Goal: Task Accomplishment & Management: Use online tool/utility

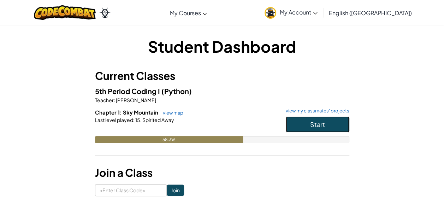
click at [300, 122] on button "Start" at bounding box center [318, 124] width 64 height 16
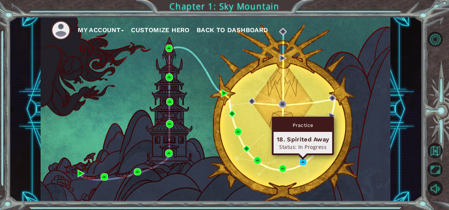
click at [306, 165] on img at bounding box center [303, 161] width 7 height 7
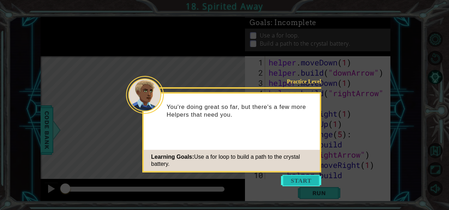
click at [291, 179] on button "Start" at bounding box center [301, 180] width 40 height 11
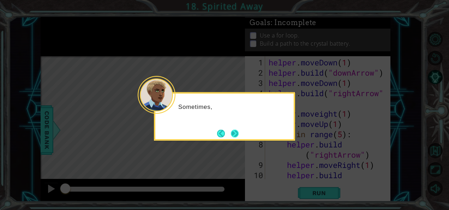
click at [238, 134] on button "Next" at bounding box center [235, 133] width 8 height 8
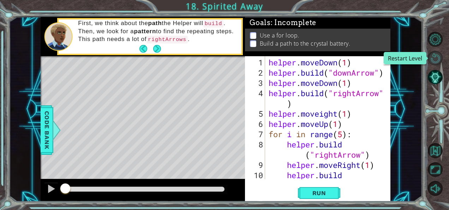
click at [438, 59] on button "Restart Level" at bounding box center [435, 58] width 15 height 15
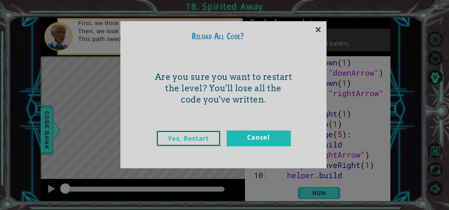
click at [204, 137] on link "Yes, Restart" at bounding box center [188, 138] width 64 height 16
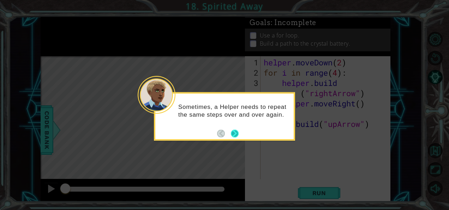
click at [235, 133] on button "Next" at bounding box center [235, 133] width 8 height 8
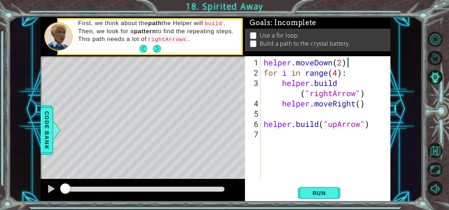
click at [351, 66] on div "helper . moveDown ( 2 ) for i in range ( 4 ) : helper . build ( "rightArrow" ) …" at bounding box center [327, 128] width 130 height 143
type textarea "helper.moveDown(2)"
click at [374, 92] on div "helper . moveDown ( 2 ) for i in range ( 4 ) : helper . build ( "rightArrow" ) …" at bounding box center [327, 128] width 130 height 143
click at [368, 106] on div "helper . moveDown ( 2 ) for i in range ( 4 ) : helper . build ( "rightArrow" ) …" at bounding box center [327, 128] width 130 height 143
type textarea "helper.moveRight()"
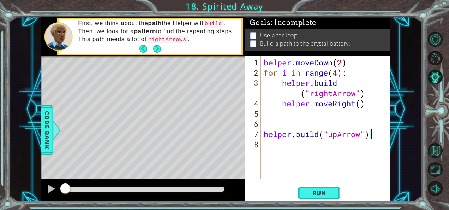
click at [373, 131] on div "helper . moveDown ( 2 ) for i in range ( 4 ) : helper . build ( "rightArrow" ) …" at bounding box center [327, 128] width 130 height 143
type textarea "[DOMAIN_NAME]("upArrow")"
click at [366, 126] on div "helper . moveDown ( 2 ) for i in range ( 4 ) : helper . build ( "rightArrow" ) …" at bounding box center [327, 128] width 130 height 143
click at [377, 138] on div "helper . moveDown ( 2 ) for i in range ( 4 ) : helper . build ( "rightArrow" ) …" at bounding box center [327, 128] width 130 height 143
type textarea "[DOMAIN_NAME]("upArrow")"
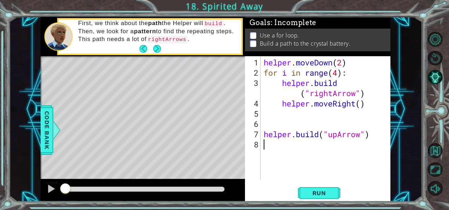
click at [356, 146] on div "helper . moveDown ( 2 ) for i in range ( 4 ) : helper . build ( "rightArrow" ) …" at bounding box center [327, 128] width 130 height 143
click at [372, 136] on div "helper . moveDown ( 2 ) for i in range ( 4 ) : helper . build ( "rightArrow" ) …" at bounding box center [327, 128] width 130 height 143
type textarea "[DOMAIN_NAME]("upArrow")"
click at [350, 145] on div "helper . moveDown ( 2 ) for i in range ( 4 ) : helper . build ( "rightArrow" ) …" at bounding box center [327, 128] width 130 height 143
click at [345, 125] on div "helper . moveDown ( 2 ) for i in range ( 4 ) : helper . build ( "rightArrow" ) …" at bounding box center [327, 128] width 130 height 143
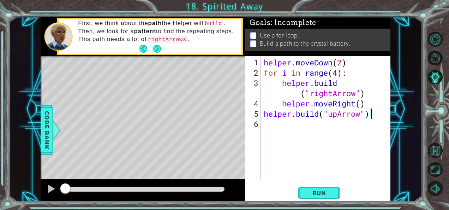
click at [373, 117] on div "helper . moveDown ( 2 ) for i in range ( 4 ) : helper . build ( "rightArrow" ) …" at bounding box center [327, 128] width 130 height 143
type textarea "[DOMAIN_NAME]("upArrow")"
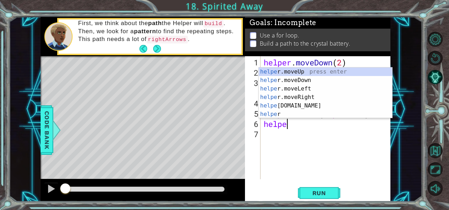
type textarea "helper"
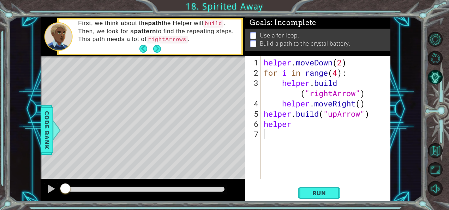
click at [352, 130] on div "helper . moveDown ( 2 ) for i in range ( 4 ) : helper . build ( "rightArrow" ) …" at bounding box center [327, 128] width 130 height 143
click at [334, 127] on div "helper . moveDown ( 2 ) for i in range ( 4 ) : helper . build ( "rightArrow" ) …" at bounding box center [327, 128] width 130 height 143
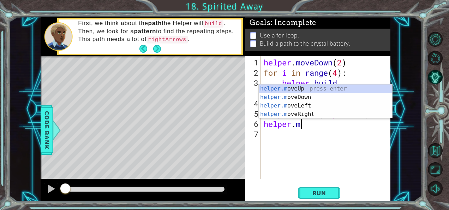
scroll to position [0, 1]
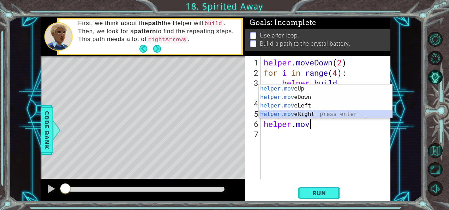
click at [317, 117] on div "helper.mov eUp press enter helper.mov eDown press enter helper.mov eLeft press …" at bounding box center [326, 109] width 134 height 51
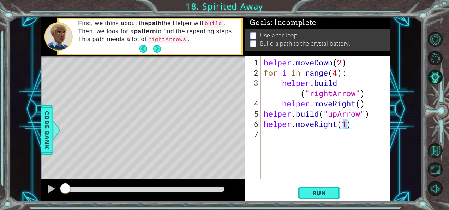
type textarea "helper.moveRight()"
click at [328, 134] on div "helper . moveDown ( 2 ) for i in range ( 4 ) : helper . build ( "rightArrow" ) …" at bounding box center [327, 128] width 130 height 143
click at [324, 193] on span "Run" at bounding box center [320, 192] width 28 height 7
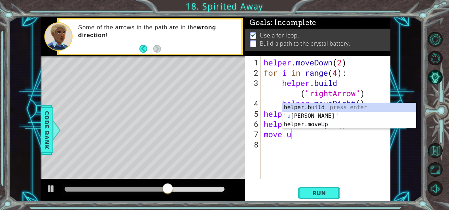
scroll to position [0, 1]
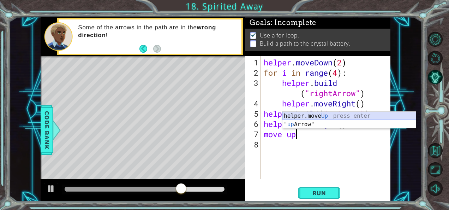
click at [321, 117] on div "helper.move Up press enter " up Arrow" press enter" at bounding box center [350, 129] width 134 height 34
type textarea "move helper.moveUp(1)"
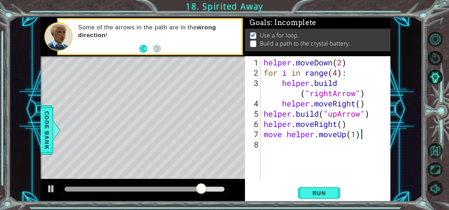
click at [369, 135] on div "helper . moveDown ( 2 ) for i in range ( 4 ) : helper . build ( "rightArrow" ) …" at bounding box center [327, 128] width 130 height 143
click at [370, 138] on div "helper . moveDown ( 2 ) for i in range ( 4 ) : helper . build ( "rightArrow" ) …" at bounding box center [327, 128] width 130 height 143
click at [286, 134] on div "helper . moveDown ( 2 ) for i in range ( 4 ) : helper . build ( "rightArrow" ) …" at bounding box center [327, 128] width 130 height 143
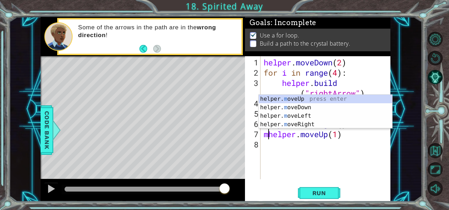
type textarea "helper.moveUp(1)"
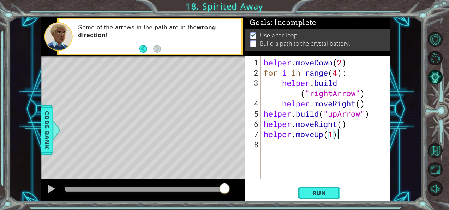
click at [349, 137] on div "helper . moveDown ( 2 ) for i in range ( 4 ) : helper . build ( "rightArrow" ) …" at bounding box center [327, 128] width 130 height 143
click at [313, 147] on div "helper . moveDown ( 2 ) for i in range ( 4 ) : helper . build ( "rightArrow" ) …" at bounding box center [327, 128] width 130 height 143
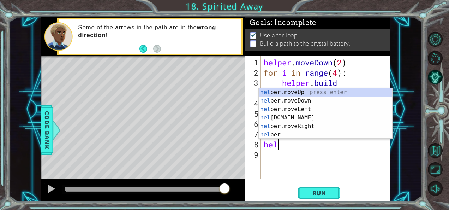
scroll to position [0, 0]
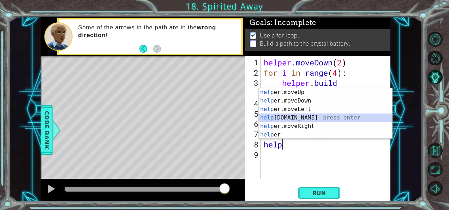
click at [297, 117] on div "help er.moveUp press enter help er.moveDown press enter help er.moveLeft press …" at bounding box center [326, 122] width 134 height 68
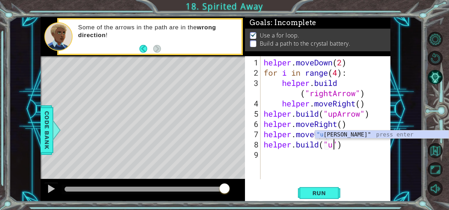
scroll to position [0, 4]
click at [355, 136] on div ""up Arrow" press enter" at bounding box center [382, 142] width 134 height 25
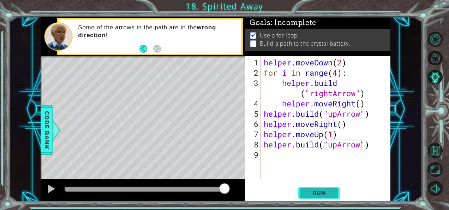
click at [328, 191] on span "Run" at bounding box center [320, 192] width 28 height 7
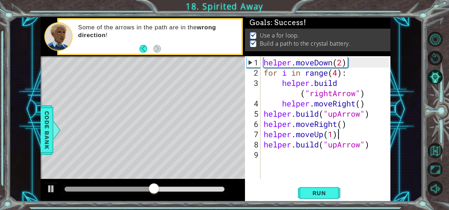
click at [344, 135] on div "helper . moveDown ( 2 ) for i in range ( 4 ) : helper . build ( "rightArrow" ) …" at bounding box center [327, 128] width 130 height 143
type textarea "helper.moveUp(1)"
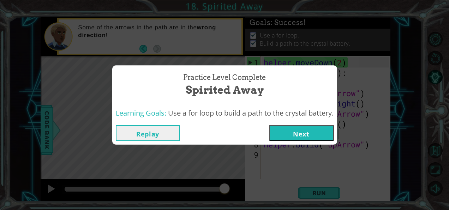
click at [308, 130] on button "Next" at bounding box center [302, 133] width 64 height 16
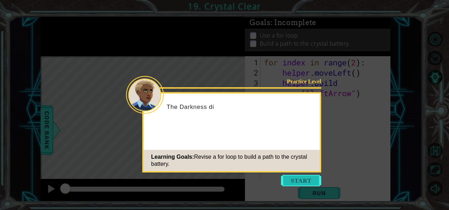
click at [297, 180] on button "Start" at bounding box center [301, 180] width 40 height 11
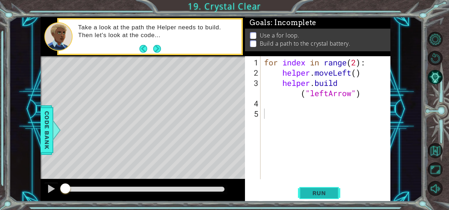
click at [315, 189] on button "Run" at bounding box center [319, 192] width 42 height 14
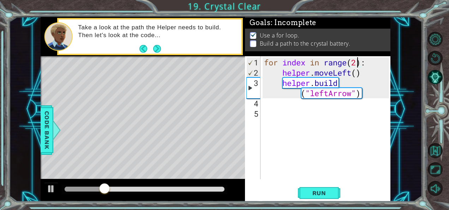
click at [358, 64] on div "for index in range ( 2 ) : helper . moveLeft ( ) helper . build ( "leftArrow" )" at bounding box center [328, 128] width 130 height 143
type textarea "for index in range(4):"
click at [314, 196] on span "Run" at bounding box center [320, 192] width 28 height 7
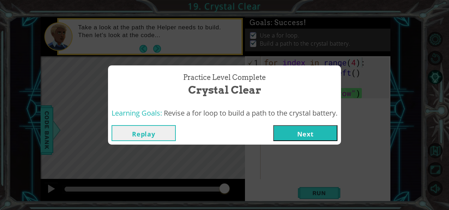
click at [326, 126] on button "Next" at bounding box center [305, 133] width 64 height 16
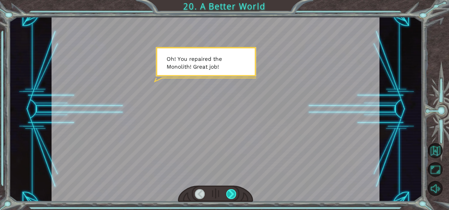
click at [229, 193] on div at bounding box center [231, 194] width 10 height 10
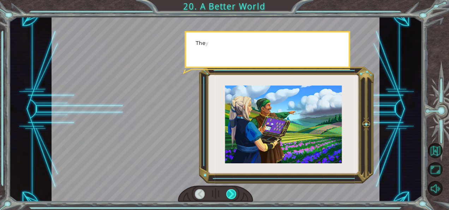
click at [229, 193] on div at bounding box center [231, 194] width 10 height 10
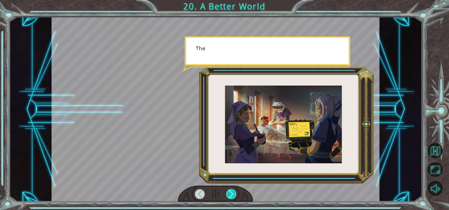
click at [229, 193] on div at bounding box center [231, 194] width 10 height 10
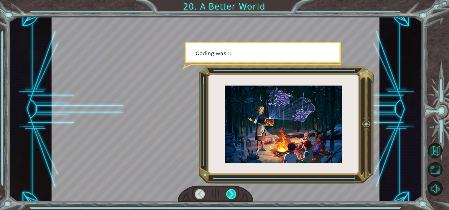
click at [229, 193] on div at bounding box center [231, 194] width 10 height 10
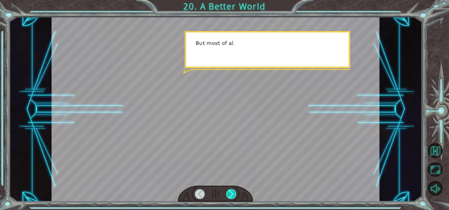
click at [229, 193] on div at bounding box center [231, 194] width 10 height 10
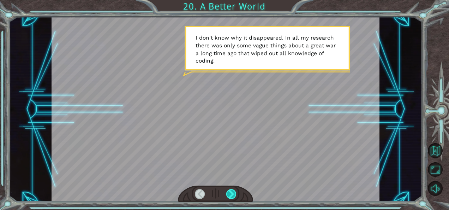
click at [230, 192] on div at bounding box center [231, 194] width 10 height 10
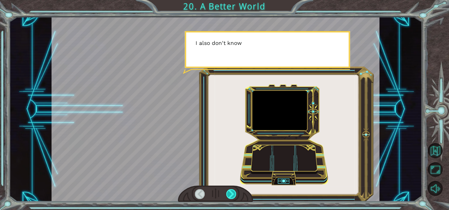
click at [230, 191] on div at bounding box center [231, 194] width 10 height 10
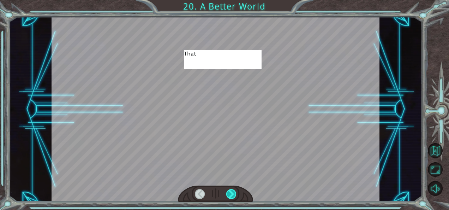
click at [230, 191] on div at bounding box center [231, 194] width 10 height 10
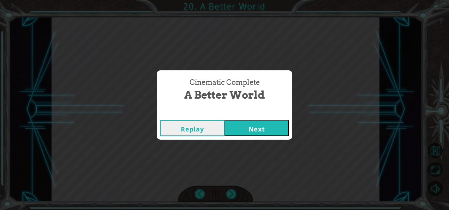
click at [249, 132] on button "Next" at bounding box center [257, 128] width 64 height 16
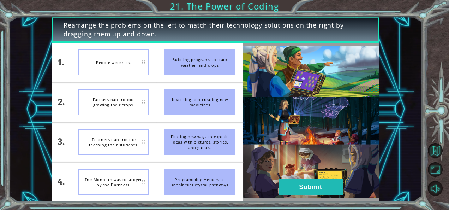
click at [213, 63] on div "Building programs to track weather and crops" at bounding box center [200, 62] width 71 height 26
drag, startPoint x: 219, startPoint y: 106, endPoint x: 178, endPoint y: 102, distance: 41.1
click at [178, 102] on div "Inventing and creating new medicines" at bounding box center [200, 102] width 71 height 26
click at [113, 51] on div "People were sick." at bounding box center [113, 62] width 71 height 26
click at [125, 65] on div "People were sick." at bounding box center [113, 62] width 71 height 26
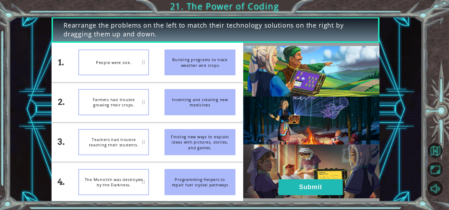
click at [125, 65] on div "People were sick." at bounding box center [113, 62] width 71 height 26
click at [141, 64] on div "People were sick." at bounding box center [113, 62] width 71 height 26
drag, startPoint x: 141, startPoint y: 64, endPoint x: 325, endPoint y: 152, distance: 203.5
click at [325, 152] on div "1. 2. 3. 4. People were sick. Farmers had trouble growing their crops. Teachers…" at bounding box center [216, 122] width 328 height 159
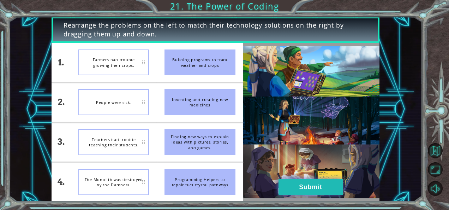
click at [303, 185] on button "Submit" at bounding box center [311, 187] width 64 height 16
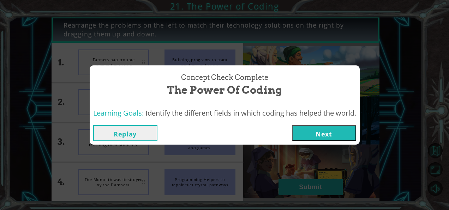
click at [325, 136] on button "Next" at bounding box center [324, 133] width 64 height 16
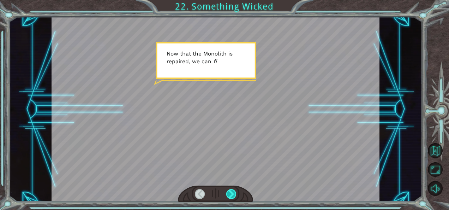
click at [231, 191] on div at bounding box center [231, 194] width 10 height 10
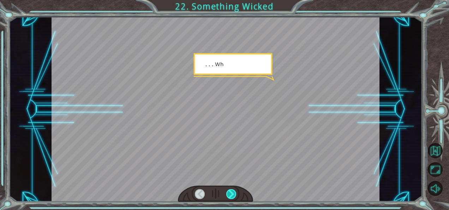
click at [231, 191] on div at bounding box center [231, 194] width 10 height 10
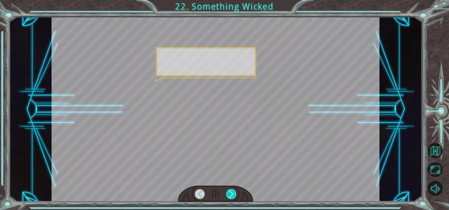
click at [231, 191] on div at bounding box center [231, 194] width 10 height 10
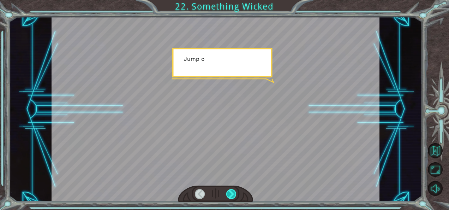
click at [231, 191] on div at bounding box center [231, 194] width 10 height 10
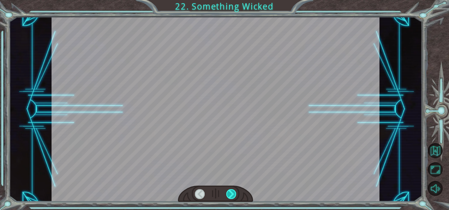
click at [231, 191] on div at bounding box center [231, 194] width 10 height 10
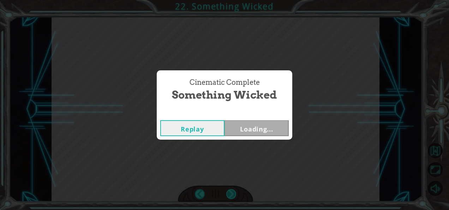
click at [231, 191] on div "Cinematic Complete Something Wicked Replay Loading..." at bounding box center [224, 105] width 449 height 210
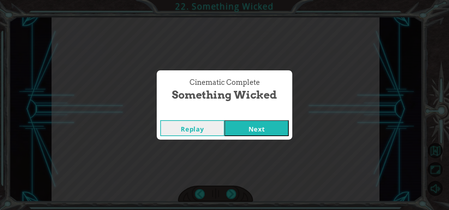
click at [266, 124] on button "Next" at bounding box center [257, 128] width 64 height 16
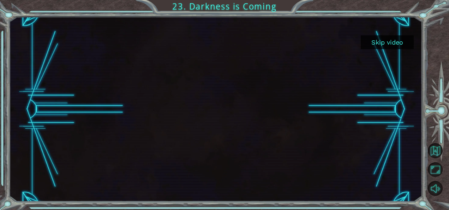
click at [380, 36] on button "Skip video" at bounding box center [387, 42] width 53 height 14
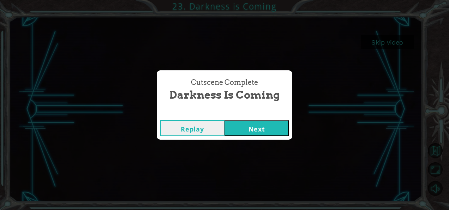
click at [270, 131] on button "Next" at bounding box center [257, 128] width 64 height 16
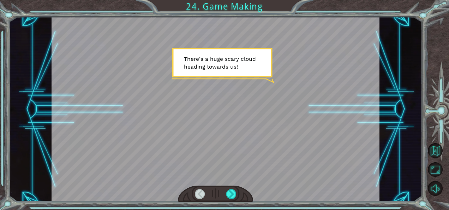
click at [238, 190] on div at bounding box center [216, 193] width 76 height 17
click at [237, 191] on div at bounding box center [216, 193] width 76 height 17
click at [237, 192] on div at bounding box center [216, 193] width 76 height 17
click at [230, 194] on div at bounding box center [231, 194] width 10 height 10
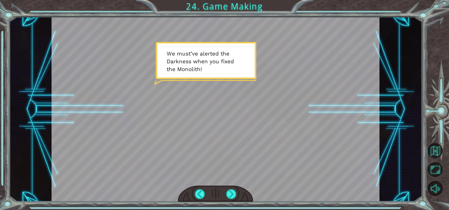
click at [243, 201] on div at bounding box center [216, 193] width 76 height 17
click at [231, 194] on div at bounding box center [231, 194] width 10 height 10
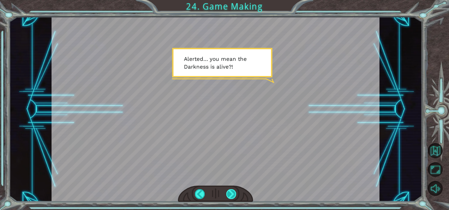
click at [233, 189] on div at bounding box center [231, 194] width 10 height 10
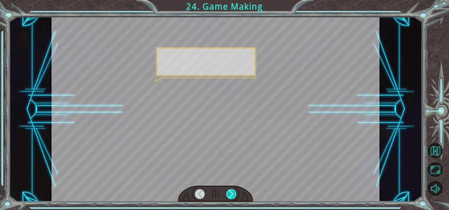
click at [233, 189] on div at bounding box center [231, 194] width 10 height 10
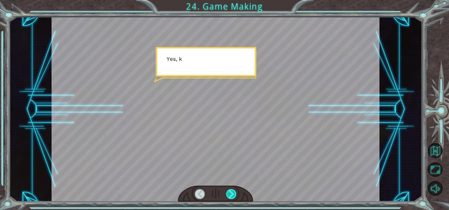
click at [233, 189] on div at bounding box center [231, 194] width 10 height 10
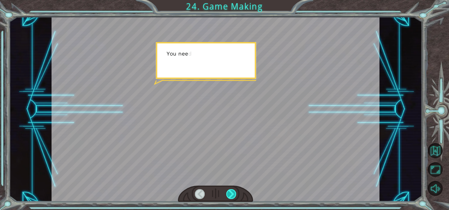
click at [233, 190] on div at bounding box center [231, 194] width 10 height 10
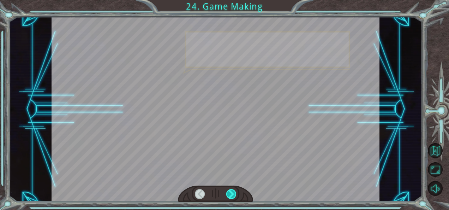
click at [233, 190] on div at bounding box center [231, 194] width 10 height 10
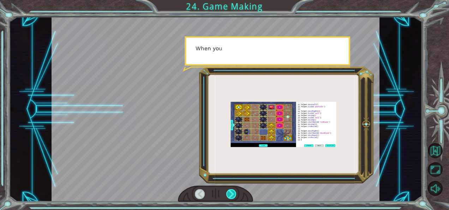
click at [233, 190] on div at bounding box center [231, 194] width 10 height 10
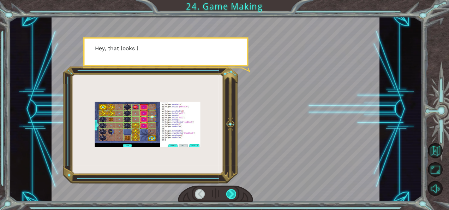
click at [233, 190] on div at bounding box center [231, 194] width 10 height 10
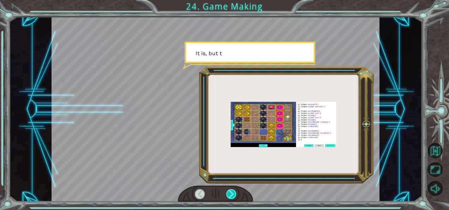
click at [233, 190] on div at bounding box center [231, 194] width 10 height 10
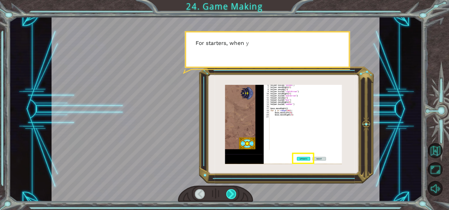
click at [233, 190] on div at bounding box center [231, 194] width 10 height 10
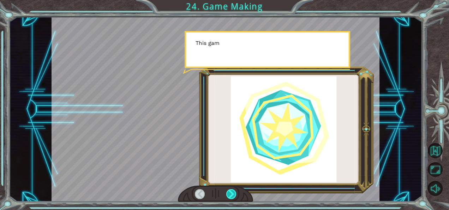
click at [233, 190] on div at bounding box center [231, 194] width 10 height 10
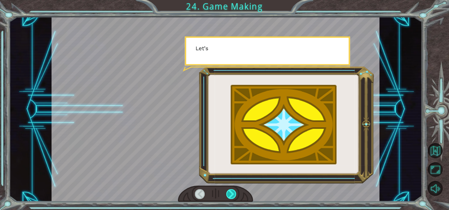
click at [233, 190] on div at bounding box center [231, 194] width 10 height 10
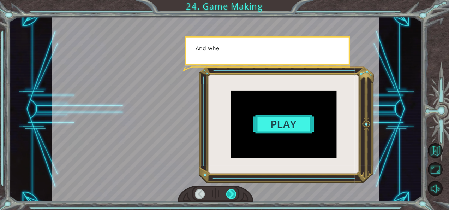
click at [233, 190] on div at bounding box center [231, 194] width 10 height 10
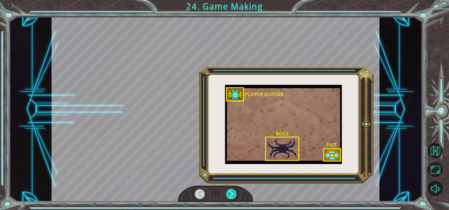
click at [233, 190] on div at bounding box center [231, 194] width 10 height 10
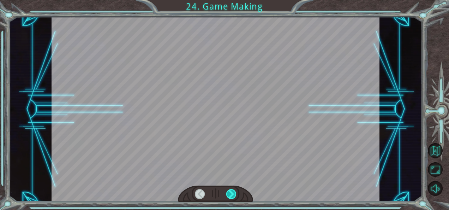
click at [233, 190] on div at bounding box center [231, 194] width 10 height 10
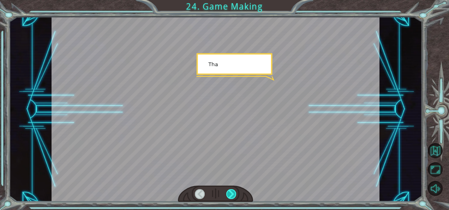
click at [233, 190] on div at bounding box center [231, 194] width 10 height 10
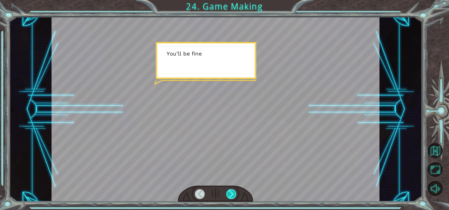
click at [233, 190] on div at bounding box center [231, 194] width 10 height 10
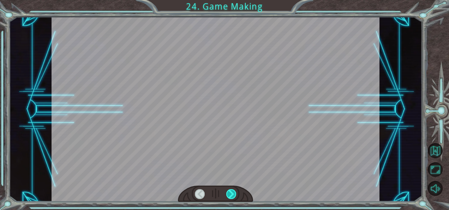
click at [233, 190] on div at bounding box center [231, 194] width 10 height 10
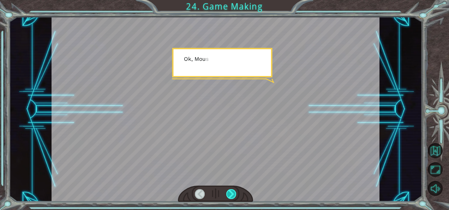
click at [233, 190] on div at bounding box center [231, 194] width 10 height 10
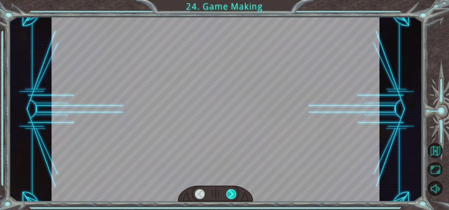
click at [234, 190] on div at bounding box center [231, 194] width 10 height 10
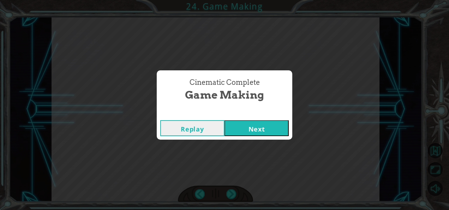
click at [233, 190] on div "Cinematic Complete Game Making Replay Next" at bounding box center [224, 105] width 449 height 210
click at [312, 188] on div "Cinematic Complete Game Making Replay Next" at bounding box center [224, 105] width 449 height 210
click at [264, 129] on button "Next" at bounding box center [257, 128] width 64 height 16
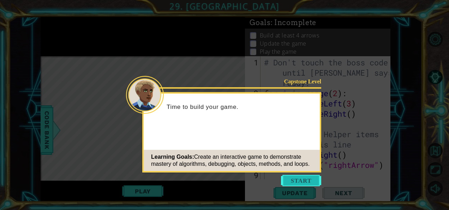
click at [299, 179] on button "Start" at bounding box center [301, 180] width 40 height 11
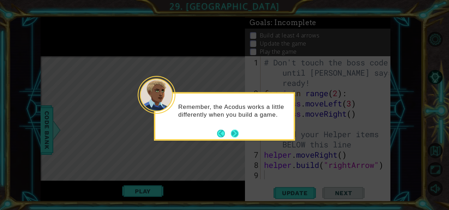
click at [232, 132] on button "Next" at bounding box center [235, 133] width 8 height 8
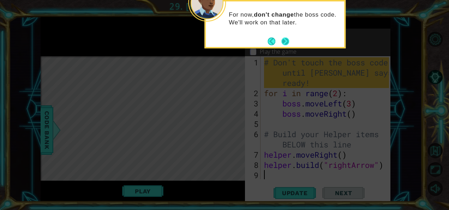
click at [283, 41] on button "Next" at bounding box center [286, 41] width 8 height 8
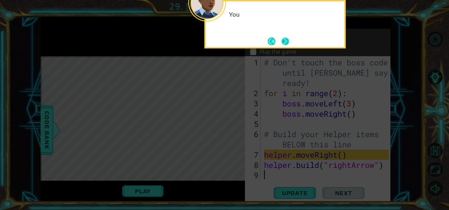
click at [289, 40] on button "Next" at bounding box center [286, 41] width 8 height 8
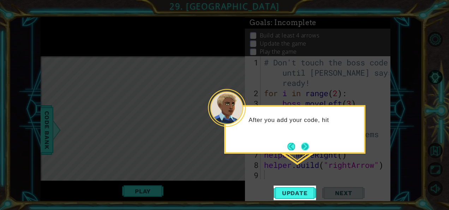
click at [304, 144] on button "Next" at bounding box center [305, 146] width 8 height 8
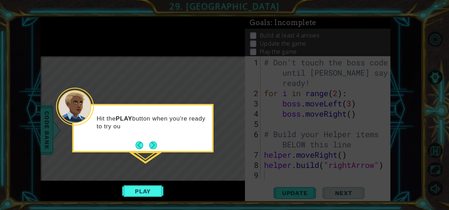
click at [186, 167] on icon at bounding box center [224, 105] width 449 height 210
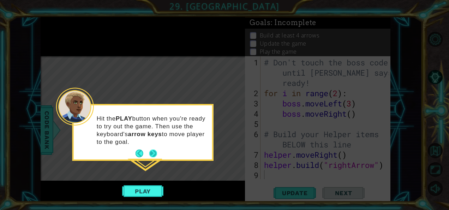
click at [150, 149] on button "Next" at bounding box center [153, 153] width 8 height 8
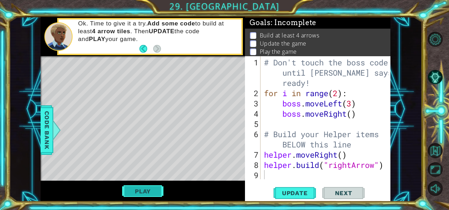
click at [145, 185] on button "Play" at bounding box center [142, 190] width 41 height 13
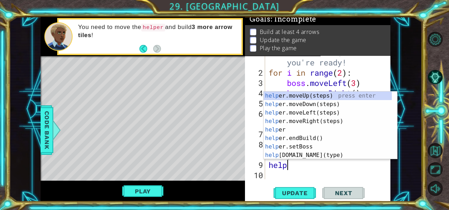
type textarea "helper"
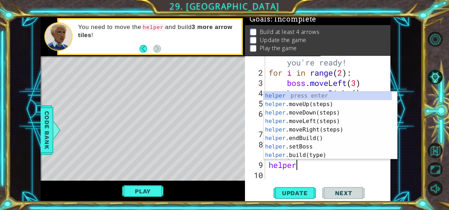
scroll to position [0, 1]
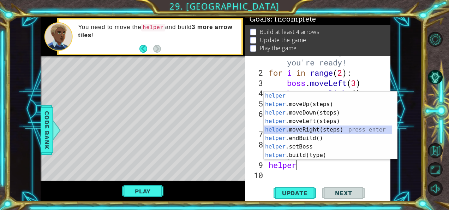
click at [308, 128] on div "helper press enter helper .moveUp(steps) press enter helper .moveDown(steps) pr…" at bounding box center [328, 133] width 129 height 85
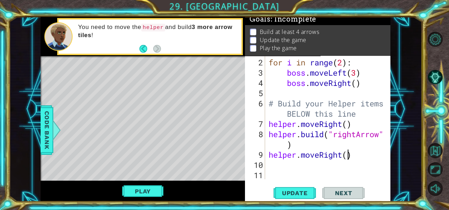
click at [348, 157] on div "for i in range ( 2 ) : boss . moveLeft ( 3 ) boss . moveRight ( ) # Build your …" at bounding box center [327, 128] width 120 height 143
type textarea "helper.moveRight()"
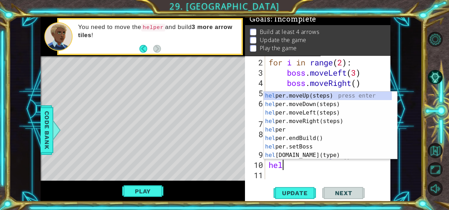
scroll to position [0, 0]
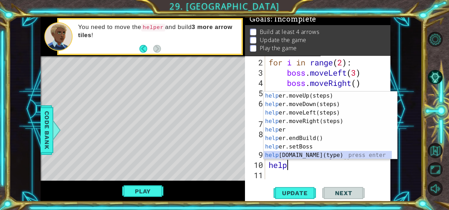
click at [333, 157] on div "help er.moveUp(steps) press enter help er.moveDown(steps) press enter help er.m…" at bounding box center [328, 133] width 129 height 85
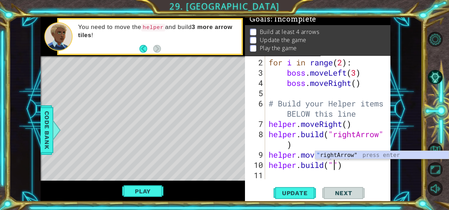
click at [364, 158] on div "" rightArrow" press enter" at bounding box center [382, 163] width 134 height 25
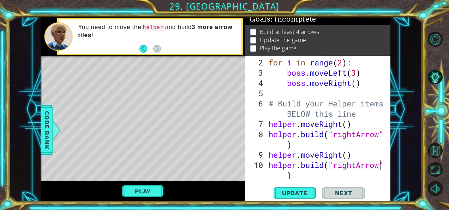
click at [303, 178] on div "for i in range ( 2 ) : boss . moveLeft ( 3 ) boss . moveRight ( ) # Build your …" at bounding box center [327, 128] width 120 height 143
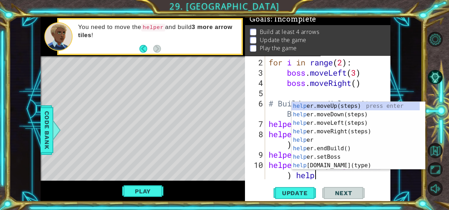
scroll to position [0, 6]
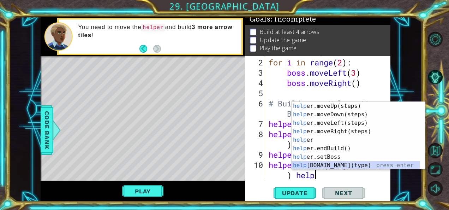
click at [336, 165] on div "help er.moveUp(steps) press enter help er.moveDown(steps) press enter help er.m…" at bounding box center [356, 144] width 129 height 85
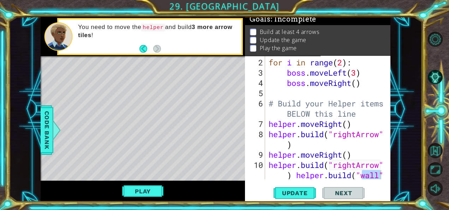
click at [384, 185] on div "Update Next" at bounding box center [320, 192] width 146 height 14
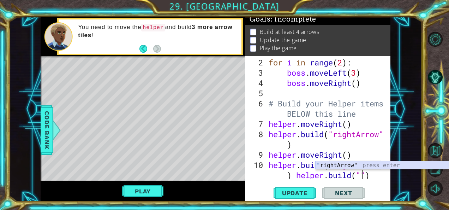
click at [381, 164] on div "" rightArrow" press enter" at bounding box center [382, 173] width 134 height 25
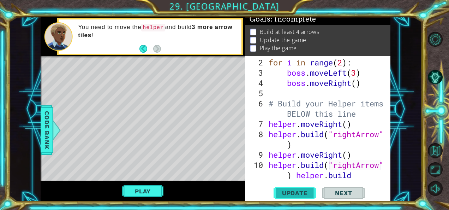
click at [296, 191] on span "Update" at bounding box center [295, 192] width 40 height 7
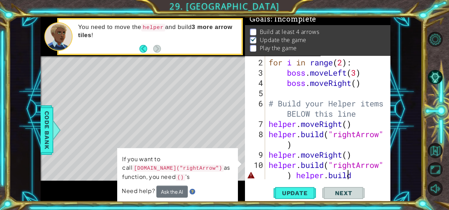
click at [353, 176] on div "for i in range ( 2 ) : boss . moveLeft ( 3 ) boss . moveRight ( ) # Build your …" at bounding box center [327, 139] width 120 height 164
click at [363, 177] on div "for i in range ( 2 ) : boss . moveLeft ( 3 ) boss . moveRight ( ) # Build your …" at bounding box center [327, 139] width 120 height 164
click at [357, 175] on div "for i in range ( 2 ) : boss . moveLeft ( 3 ) boss . moveRight ( ) # Build your …" at bounding box center [327, 139] width 120 height 164
click at [328, 176] on div "for i in range ( 2 ) : boss . moveLeft ( 3 ) boss . moveRight ( ) # Build your …" at bounding box center [327, 139] width 120 height 164
click at [349, 177] on div "for i in range ( 2 ) : boss . moveLeft ( 3 ) boss . moveRight ( ) # Build your …" at bounding box center [327, 139] width 120 height 164
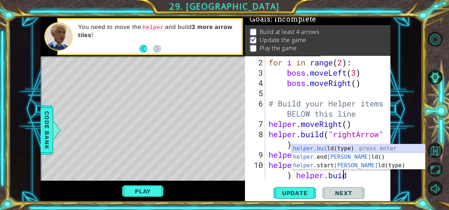
click at [367, 148] on div "helper.[PERSON_NAME](type) press enter helper. end [PERSON_NAME]() press enter …" at bounding box center [359, 165] width 134 height 42
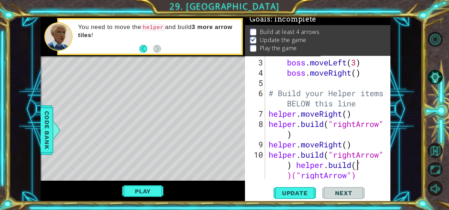
scroll to position [0, 8]
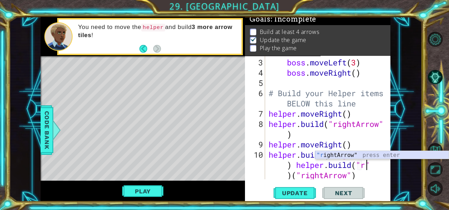
click at [389, 155] on div ""r ightArrow" press enter" at bounding box center [382, 163] width 134 height 25
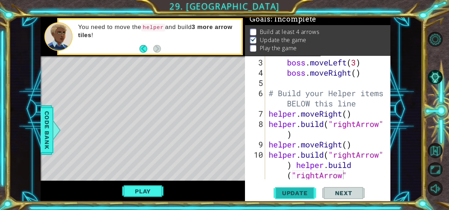
click at [308, 193] on span "Update" at bounding box center [295, 192] width 40 height 7
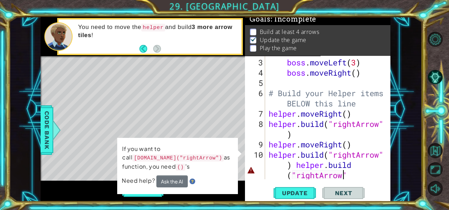
click at [349, 177] on div "boss . moveLeft ( 3 ) boss . moveRight ( ) # Build your Helper items BELOW this…" at bounding box center [327, 144] width 120 height 174
click at [360, 177] on div "boss . moveLeft ( 3 ) boss . moveRight ( ) # Build your Helper items BELOW this…" at bounding box center [327, 144] width 120 height 174
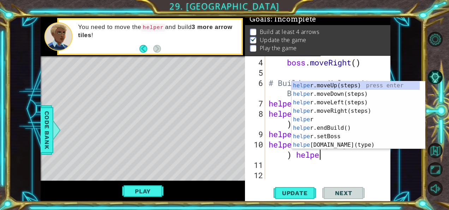
scroll to position [0, 6]
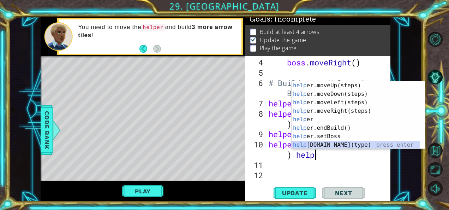
click at [345, 146] on div "help er.moveUp(steps) press enter help er.moveDown(steps) press enter help er.m…" at bounding box center [356, 123] width 129 height 85
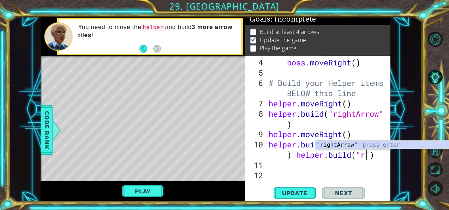
scroll to position [0, 9]
click at [361, 144] on div ""ri ghtArrow" press enter" at bounding box center [382, 153] width 134 height 25
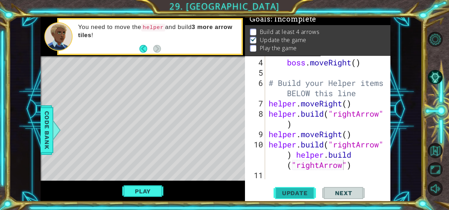
click at [302, 195] on span "Update" at bounding box center [295, 192] width 40 height 7
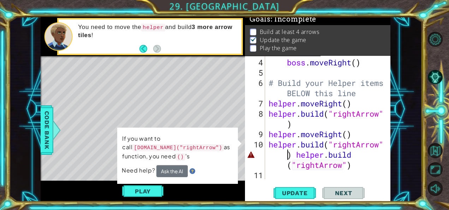
click at [288, 157] on div "boss . moveRight ( ) # Build your Helper items BELOW this line helper . moveRig…" at bounding box center [327, 128] width 120 height 143
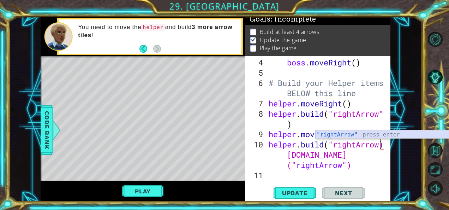
click at [336, 135] on div ""rightArrow " press enter" at bounding box center [382, 142] width 134 height 25
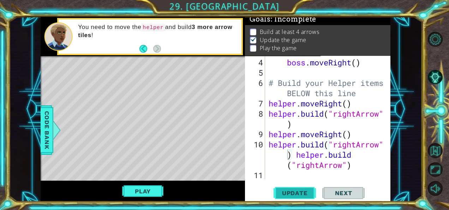
click at [306, 187] on button "Update" at bounding box center [295, 192] width 42 height 14
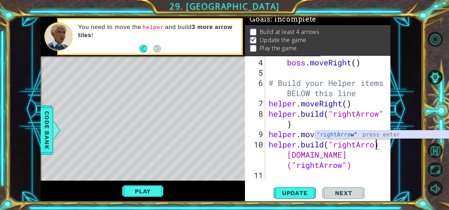
click at [347, 136] on div ""rightArro w" press enter" at bounding box center [382, 142] width 134 height 25
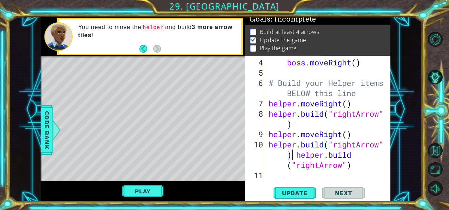
click at [294, 156] on div "boss . moveRight ( ) # Build your Helper items BELOW this line helper . moveRig…" at bounding box center [327, 128] width 120 height 143
click at [289, 165] on div "boss . moveRight ( ) # Build your Helper items BELOW this line helper . moveRig…" at bounding box center [327, 128] width 120 height 143
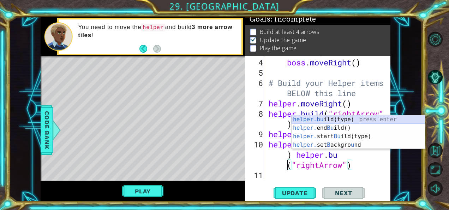
click at [338, 119] on div "helper.bu ild(type) press enter helper. end Bu ild() press enter helper. start …" at bounding box center [359, 140] width 134 height 51
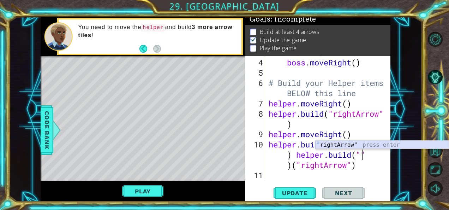
click at [368, 144] on div "" rightArrow" press enter" at bounding box center [382, 153] width 134 height 25
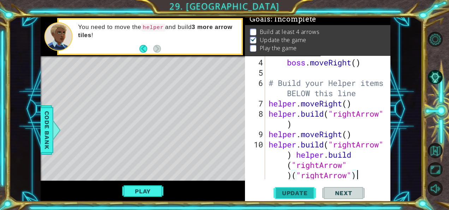
scroll to position [72, 0]
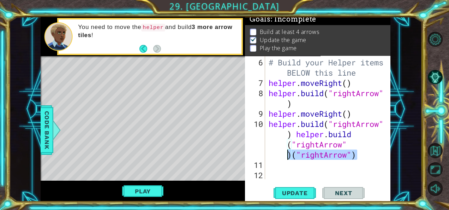
drag, startPoint x: 360, startPoint y: 175, endPoint x: 286, endPoint y: 154, distance: 77.2
click at [286, 154] on div "# Build your Helper items BELOW this line helper . moveRight ( ) helper . build…" at bounding box center [327, 134] width 120 height 154
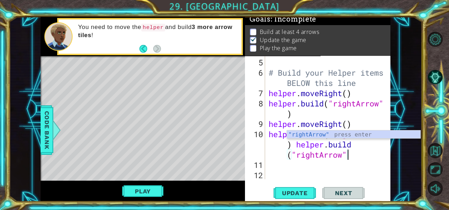
scroll to position [61, 0]
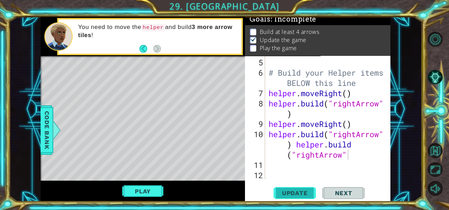
click at [296, 191] on span "Update" at bounding box center [295, 192] width 40 height 7
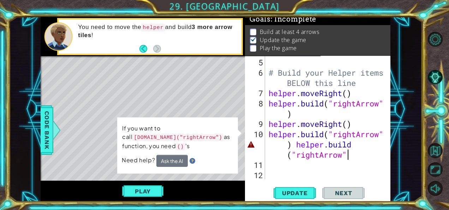
scroll to position [0, 11]
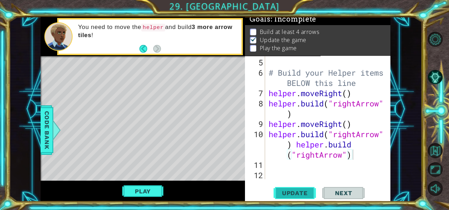
click at [294, 196] on button "Update" at bounding box center [295, 192] width 42 height 14
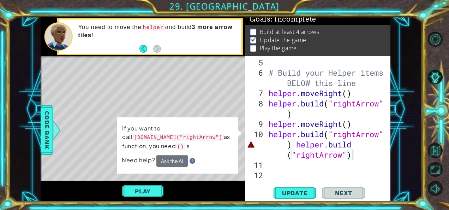
click at [355, 146] on div "# Build your Helper items BELOW this line helper . moveRight ( ) helper . build…" at bounding box center [327, 128] width 120 height 143
click at [361, 144] on div "# Build your Helper items BELOW this line helper . moveRight ( ) helper . build…" at bounding box center [327, 128] width 120 height 143
click at [287, 145] on div "# Build your Helper items BELOW this line helper . moveRight ( ) helper . build…" at bounding box center [327, 128] width 120 height 143
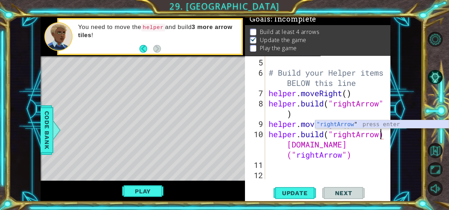
click at [336, 124] on div ""rightArrow " press enter" at bounding box center [382, 132] width 134 height 25
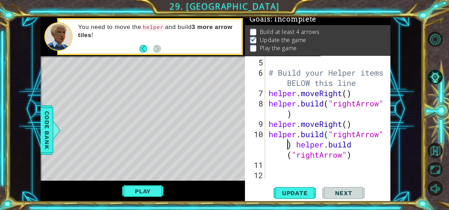
click at [362, 97] on div "# Build your Helper items BELOW this line helper . moveRight ( ) helper . build…" at bounding box center [327, 128] width 120 height 143
click at [153, 190] on button "Play" at bounding box center [142, 190] width 41 height 13
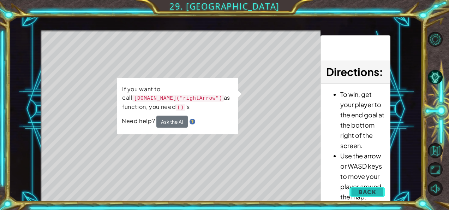
click at [374, 191] on span "Back" at bounding box center [368, 191] width 18 height 7
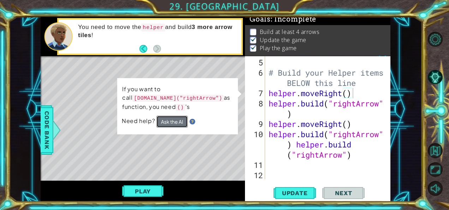
click at [172, 124] on button "Ask the AI" at bounding box center [171, 122] width 31 height 12
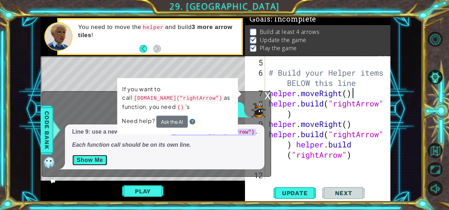
click at [102, 158] on button "Show Me" at bounding box center [90, 159] width 36 height 11
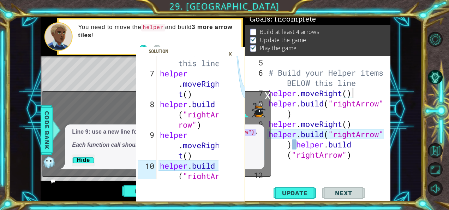
scroll to position [256, 0]
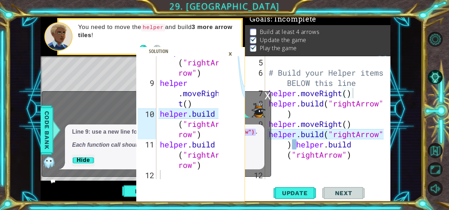
click at [232, 54] on div "×" at bounding box center [230, 54] width 11 height 12
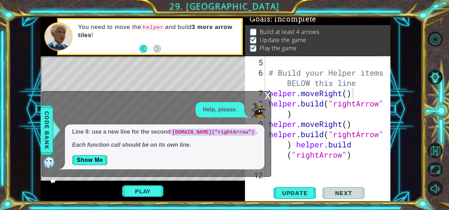
click at [270, 97] on div "x" at bounding box center [268, 94] width 6 height 7
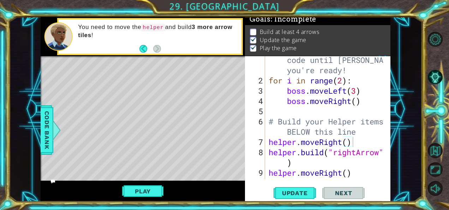
scroll to position [13, 0]
drag, startPoint x: 395, startPoint y: 94, endPoint x: 387, endPoint y: 99, distance: 9.0
click at [387, 99] on div "8 9 10 11 12 helper . build ( "rightAr row" ) helper . moveRigh t ( ) helper . …" at bounding box center [215, 109] width 413 height 185
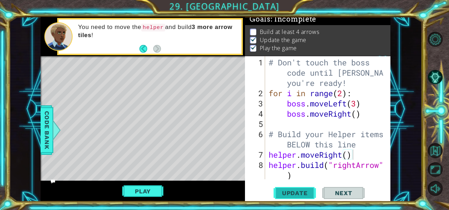
click at [309, 194] on span "Update" at bounding box center [295, 192] width 40 height 7
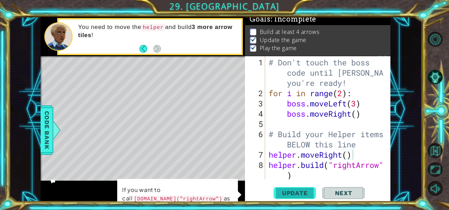
click at [311, 193] on span "Update" at bounding box center [295, 192] width 40 height 7
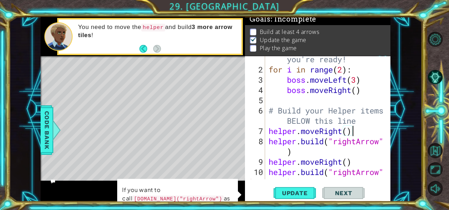
scroll to position [30, 0]
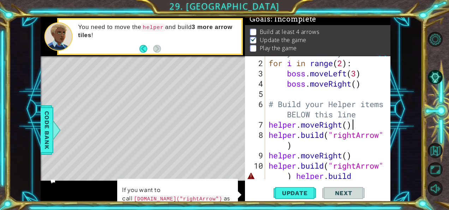
click at [351, 75] on div "# Don't touch the boss code until [PERSON_NAME] says you're ready! for i in ran…" at bounding box center [327, 119] width 120 height 184
click at [348, 75] on div "# Don't touch the boss code until [PERSON_NAME] says you're ready! for i in ran…" at bounding box center [327, 119] width 120 height 184
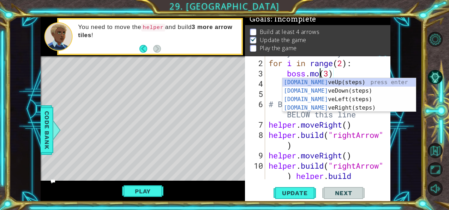
scroll to position [0, 2]
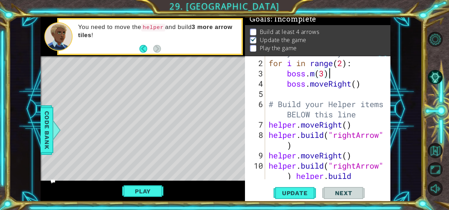
click at [350, 75] on div "# Don't touch the boss code until [PERSON_NAME] says you're ready! for i in ran…" at bounding box center [327, 119] width 120 height 184
click at [360, 63] on div "# Don't touch the boss code until [PERSON_NAME] says you're ready! for i in ran…" at bounding box center [327, 119] width 120 height 184
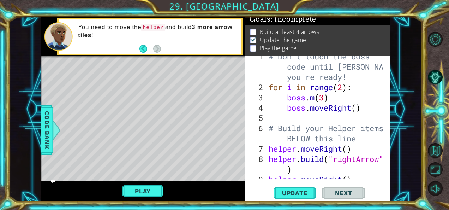
scroll to position [0, 0]
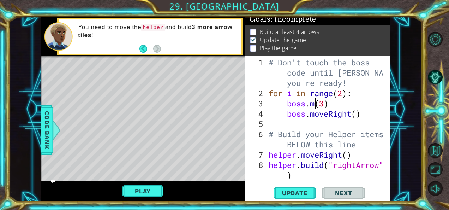
click at [318, 106] on div "# Don't touch the boss code until [PERSON_NAME] says you're ready! for i in ran…" at bounding box center [327, 139] width 120 height 164
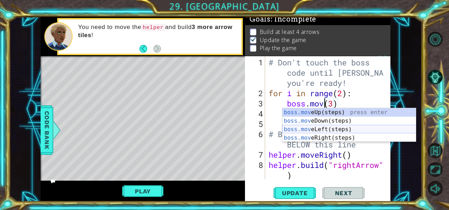
click at [348, 132] on div "boss.mov eUp(steps) press enter boss.mov eDown(steps) press enter boss.mov eLef…" at bounding box center [350, 133] width 134 height 51
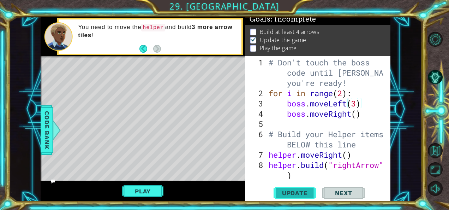
click at [298, 186] on button "Update" at bounding box center [295, 192] width 42 height 14
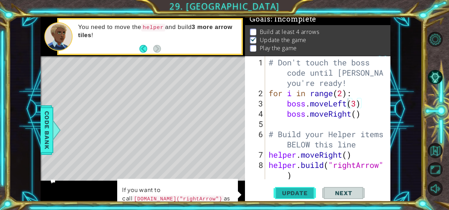
click at [280, 189] on button "Update" at bounding box center [295, 192] width 42 height 14
click at [277, 189] on span "Update" at bounding box center [295, 192] width 40 height 7
click at [284, 190] on span "Update" at bounding box center [295, 192] width 40 height 7
click at [284, 191] on span "Update" at bounding box center [295, 192] width 40 height 7
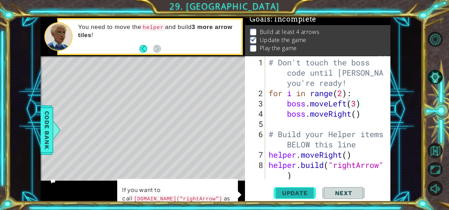
click at [285, 191] on span "Update" at bounding box center [295, 192] width 40 height 7
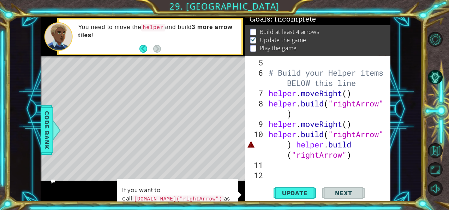
scroll to position [61, 0]
drag, startPoint x: 391, startPoint y: 35, endPoint x: 387, endPoint y: 35, distance: 3.6
click at [387, 35] on div "8 9 10 11 12 helper . build ( "rightAr row" ) helper . moveRigh t ( ) helper . …" at bounding box center [215, 109] width 413 height 185
drag, startPoint x: 414, startPoint y: 101, endPoint x: 415, endPoint y: 114, distance: 13.5
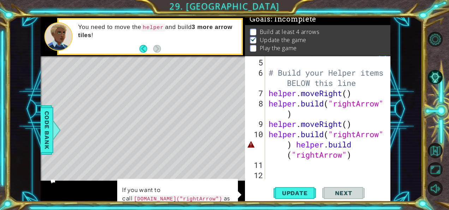
click at [415, 114] on div "8 9 10 11 12 helper . build ( "rightAr row" ) helper . moveRigh t ( ) helper . …" at bounding box center [215, 109] width 413 height 185
click at [198, 196] on code "[DOMAIN_NAME]("rightArrow")" at bounding box center [178, 199] width 91 height 8
click at [435, 44] on button "Level Options" at bounding box center [435, 39] width 15 height 15
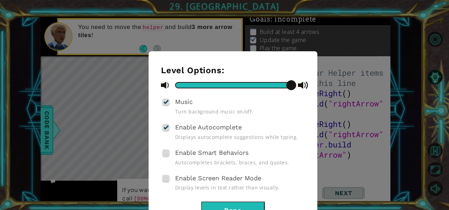
click at [240, 209] on button "Done" at bounding box center [233, 209] width 64 height 16
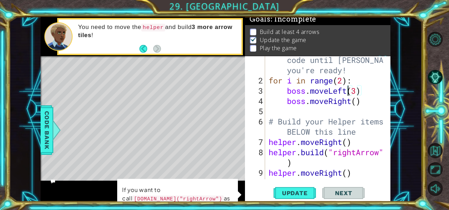
scroll to position [0, 0]
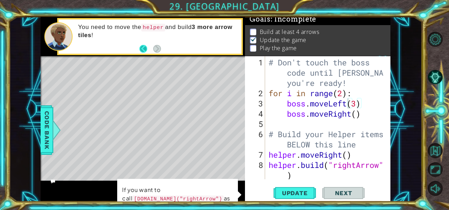
click at [143, 49] on button "Back" at bounding box center [147, 49] width 14 height 8
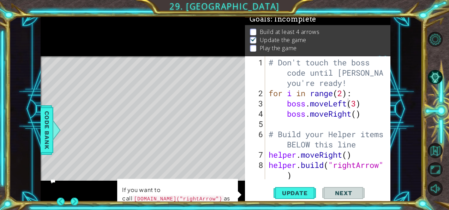
click at [144, 51] on div at bounding box center [143, 36] width 205 height 39
click at [62, 201] on button "Back" at bounding box center [64, 201] width 14 height 8
click at [62, 201] on div "Play" at bounding box center [143, 191] width 205 height 21
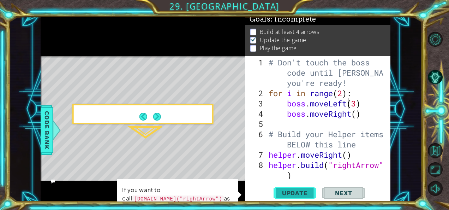
click at [284, 194] on span "Update" at bounding box center [295, 192] width 40 height 7
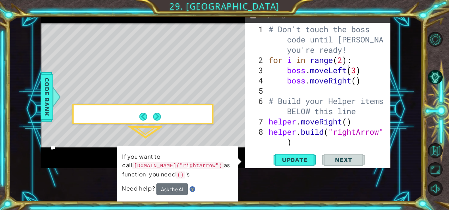
click at [434, 47] on div at bounding box center [439, 114] width 20 height 168
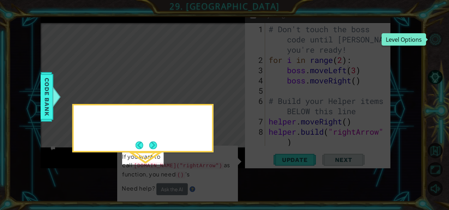
click at [434, 45] on div "8 9 10 11 12 helper . build ( "rightAr row" ) helper . moveRigh t ( ) helper . …" at bounding box center [224, 105] width 449 height 210
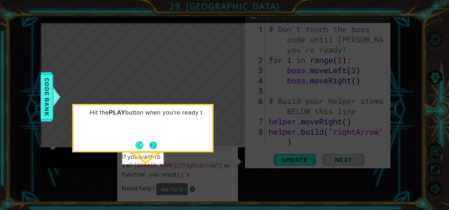
click at [153, 144] on button "Next" at bounding box center [153, 145] width 8 height 8
click at [141, 143] on icon at bounding box center [224, 105] width 449 height 210
click at [155, 145] on icon at bounding box center [224, 105] width 449 height 210
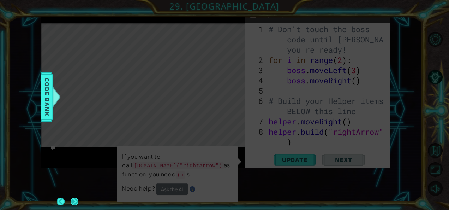
click at [70, 201] on footer at bounding box center [68, 201] width 22 height 17
click at [70, 201] on button "Back" at bounding box center [64, 201] width 14 height 8
click at [70, 201] on icon at bounding box center [224, 105] width 449 height 210
drag, startPoint x: 70, startPoint y: 201, endPoint x: 79, endPoint y: 200, distance: 9.4
click at [70, 201] on icon at bounding box center [224, 105] width 449 height 210
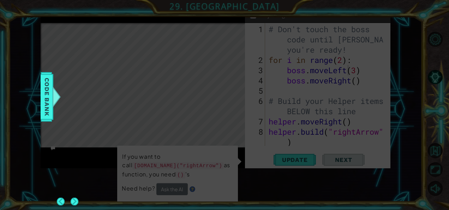
click at [70, 201] on icon at bounding box center [224, 105] width 449 height 210
click at [79, 200] on icon at bounding box center [224, 105] width 449 height 210
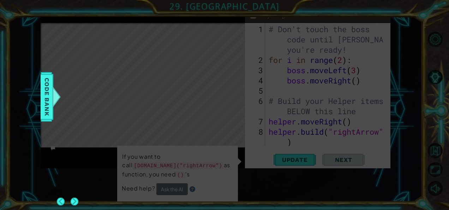
click at [79, 200] on icon at bounding box center [224, 105] width 449 height 210
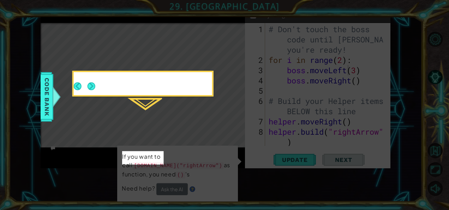
click at [92, 88] on button "Next" at bounding box center [92, 86] width 8 height 8
click at [94, 88] on icon at bounding box center [224, 105] width 449 height 210
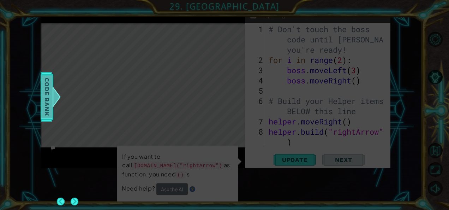
click at [50, 100] on span "Code Bank" at bounding box center [46, 96] width 11 height 43
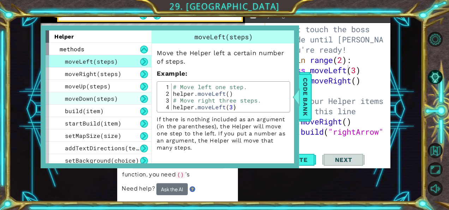
click at [119, 104] on div "moveDown(steps)" at bounding box center [99, 98] width 106 height 12
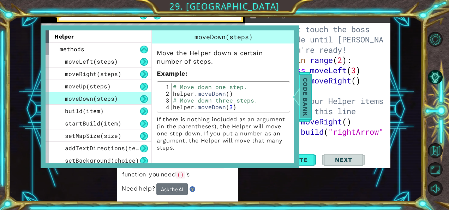
click at [297, 99] on div at bounding box center [296, 96] width 9 height 21
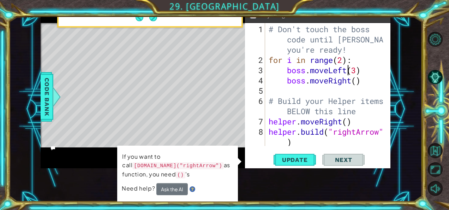
click at [348, 123] on div "# Don't touch the boss code until [PERSON_NAME] says you're ready! for i in ran…" at bounding box center [327, 106] width 120 height 164
click at [353, 126] on div "# Don't touch the boss code until [PERSON_NAME] says you're ready! for i in ran…" at bounding box center [327, 106] width 120 height 164
click at [358, 122] on div "# Don't touch the boss code until [PERSON_NAME] says you're ready! for i in ran…" at bounding box center [327, 106] width 120 height 164
click at [293, 156] on span "Update" at bounding box center [295, 159] width 40 height 7
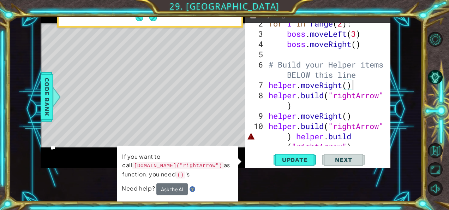
scroll to position [61, 0]
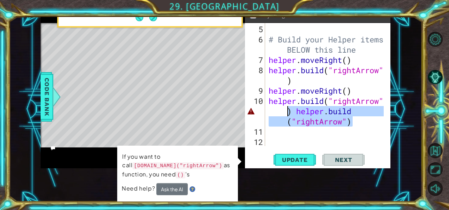
drag, startPoint x: 354, startPoint y: 120, endPoint x: 284, endPoint y: 111, distance: 70.6
click at [284, 111] on div "# Build your Helper items BELOW this line helper . moveRight ( ) helper . build…" at bounding box center [327, 95] width 120 height 143
type textarea "[DOMAIN_NAME]("rightArrow""
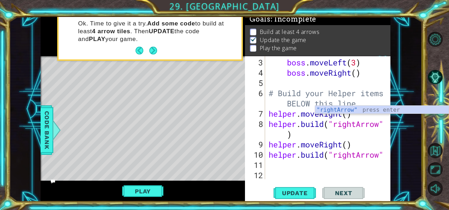
scroll to position [0, 0]
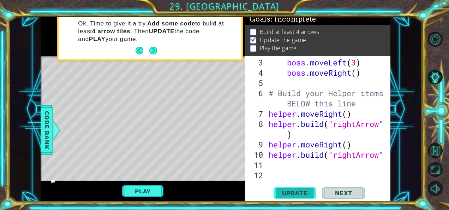
click at [276, 194] on span "Update" at bounding box center [295, 192] width 40 height 7
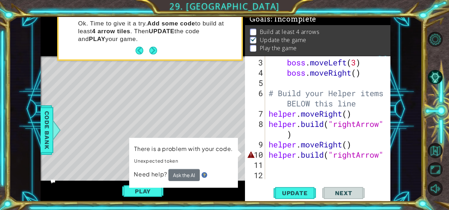
click at [276, 165] on div "boss . moveLeft ( 3 ) boss . moveRight ( ) # Build your Helper items BELOW this…" at bounding box center [327, 128] width 120 height 143
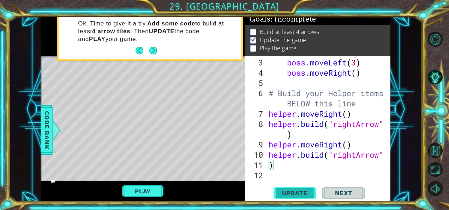
click at [297, 191] on span "Update" at bounding box center [295, 192] width 40 height 7
click at [154, 191] on button "Play" at bounding box center [142, 190] width 41 height 13
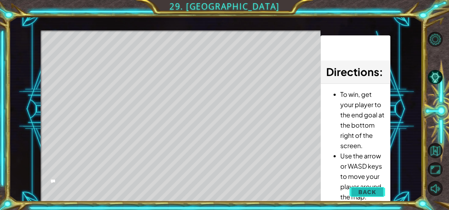
click at [360, 197] on button "Back" at bounding box center [368, 192] width 36 height 14
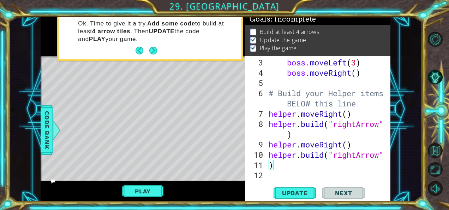
scroll to position [41, 0]
click at [357, 112] on div "boss . moveLeft ( 3 ) boss . moveRight ( ) # Build your Helper items BELOW this…" at bounding box center [327, 128] width 120 height 143
click at [290, 137] on div "boss . moveLeft ( 3 ) boss . moveRight ( ) # Build your Helper items BELOW this…" at bounding box center [327, 128] width 120 height 143
click at [367, 144] on div "boss . moveLeft ( 3 ) boss . moveRight ( ) # Build your Helper items BELOW this…" at bounding box center [327, 128] width 120 height 143
click at [296, 166] on div "boss . moveLeft ( 3 ) boss . moveRight ( ) # Build your Helper items BELOW this…" at bounding box center [327, 128] width 120 height 143
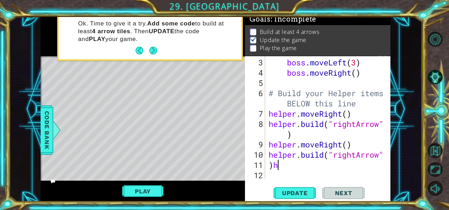
scroll to position [0, 0]
type textarea ")"
click at [305, 169] on div "boss . moveLeft ( 3 ) boss . moveRight ( ) # Build your Helper items BELOW this…" at bounding box center [327, 128] width 120 height 143
click at [297, 165] on div "boss . moveLeft ( 3 ) boss . moveRight ( ) # Build your Helper items BELOW this…" at bounding box center [327, 128] width 120 height 143
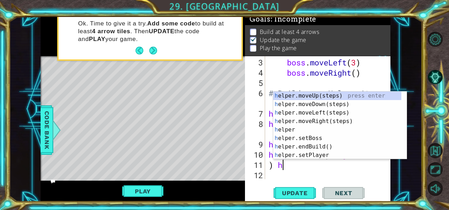
scroll to position [0, 0]
click at [329, 152] on div "he lper.moveUp(steps) press enter he lper.moveDown(steps) press enter he lper.m…" at bounding box center [337, 133] width 129 height 85
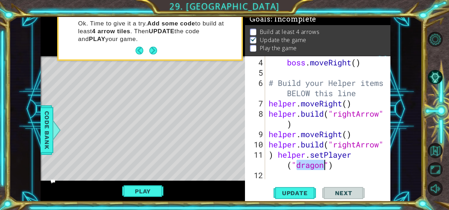
scroll to position [51, 0]
drag, startPoint x: 338, startPoint y: 162, endPoint x: 288, endPoint y: 164, distance: 50.6
click at [288, 164] on div "boss . moveRight ( ) # Build your Helper items BELOW this line helper . moveRig…" at bounding box center [327, 128] width 120 height 143
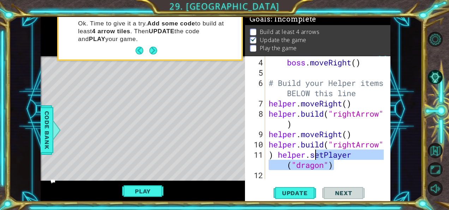
drag, startPoint x: 336, startPoint y: 162, endPoint x: 313, endPoint y: 155, distance: 23.9
click at [313, 155] on div "boss . moveRight ( ) # Build your Helper items BELOW this line helper . moveRig…" at bounding box center [327, 128] width 120 height 143
type textarea ") helper."
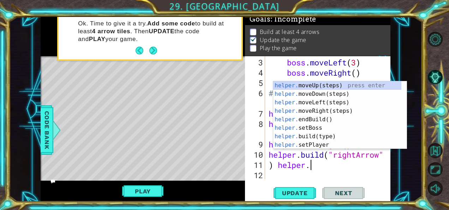
scroll to position [41, 0]
